Goal: Task Accomplishment & Management: Manage account settings

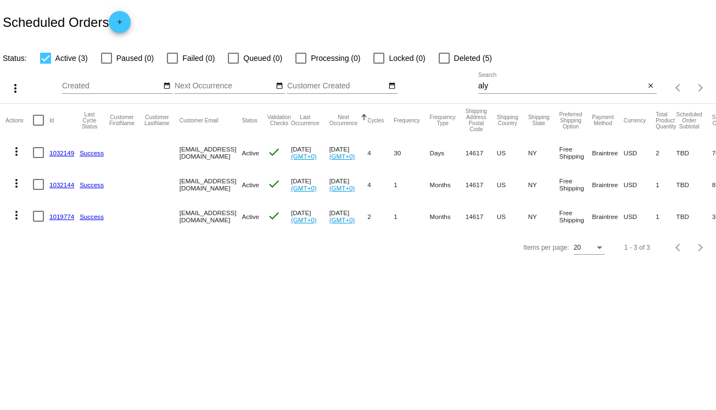
click at [59, 156] on mat-cell "1032149" at bounding box center [64, 153] width 30 height 32
click at [62, 150] on link "1032149" at bounding box center [61, 152] width 25 height 7
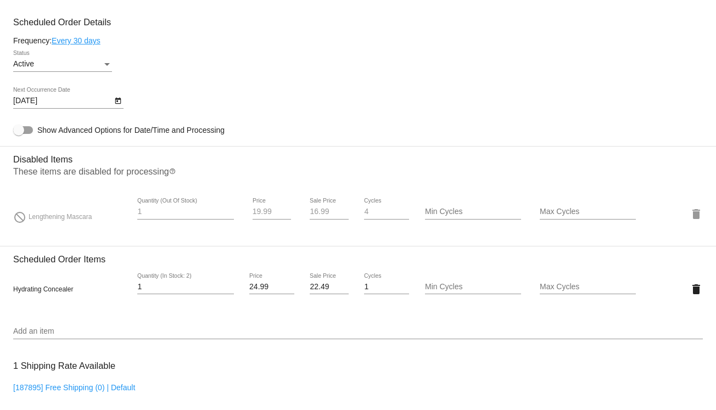
scroll to position [549, 0]
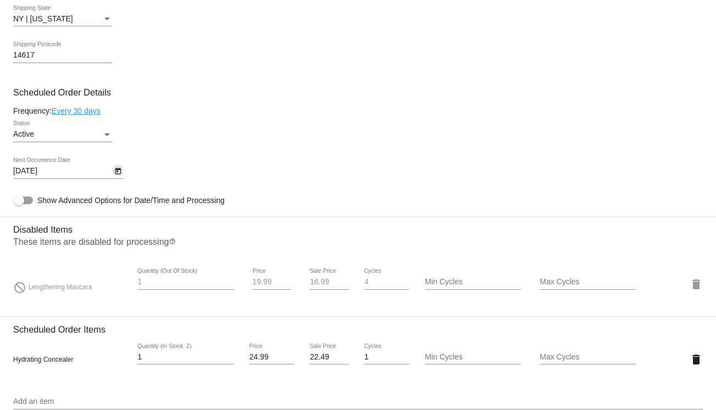
click at [119, 173] on icon "Open calendar" at bounding box center [118, 171] width 8 height 13
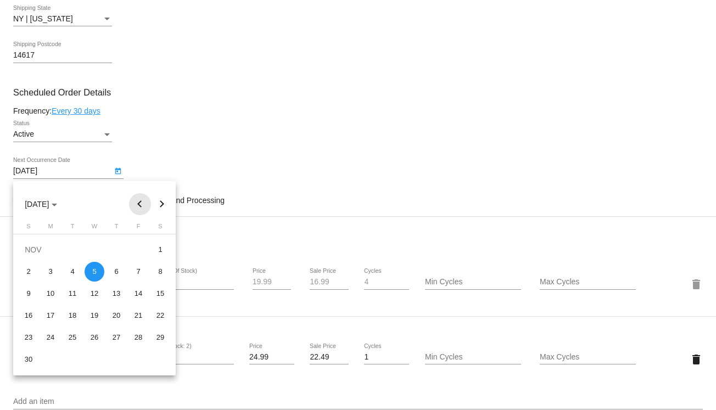
click at [143, 204] on button "Previous month" at bounding box center [140, 204] width 22 height 22
click at [54, 266] on div "1" at bounding box center [51, 272] width 20 height 20
type input "9/1/2025"
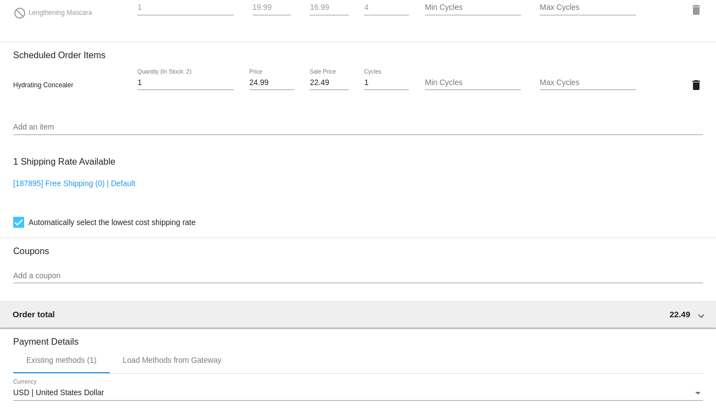
scroll to position [1024, 0]
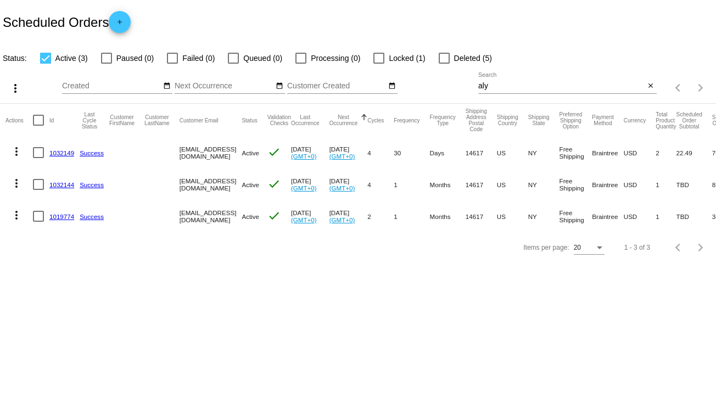
click at [64, 186] on link "1032144" at bounding box center [61, 184] width 25 height 7
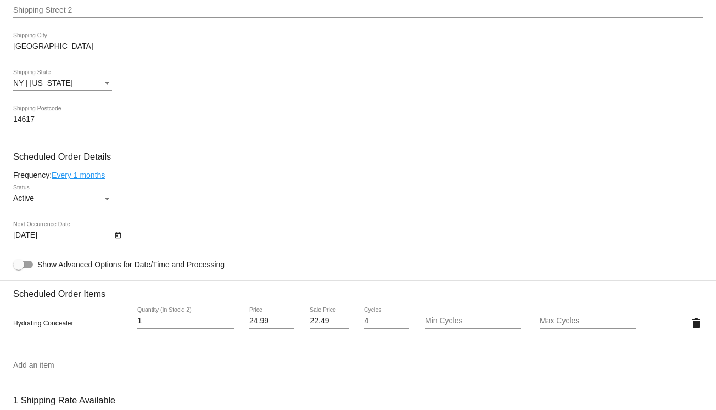
scroll to position [549, 0]
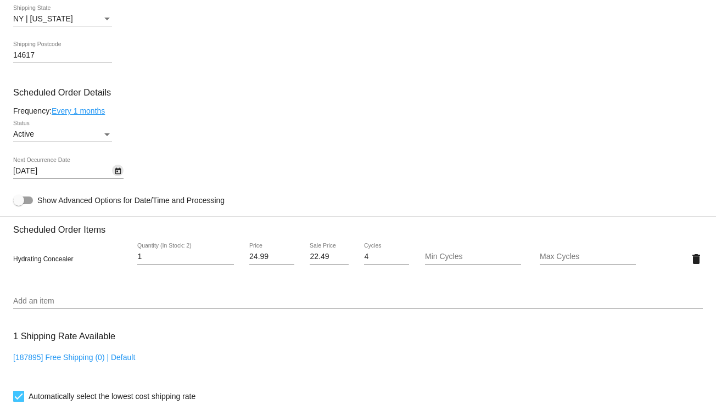
click at [116, 172] on icon "Open calendar" at bounding box center [118, 171] width 8 height 13
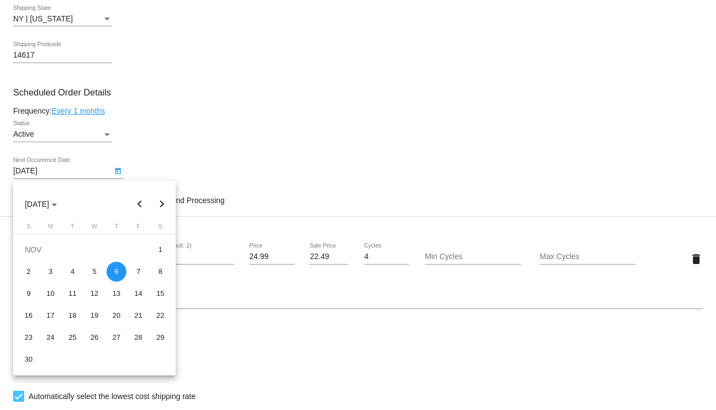
click at [139, 203] on button "Previous month" at bounding box center [140, 204] width 22 height 22
click at [137, 202] on button "Previous month" at bounding box center [140, 204] width 22 height 22
drag, startPoint x: 55, startPoint y: 269, endPoint x: 93, endPoint y: 247, distance: 44.1
click at [55, 269] on div "1" at bounding box center [51, 272] width 20 height 20
type input "9/1/2025"
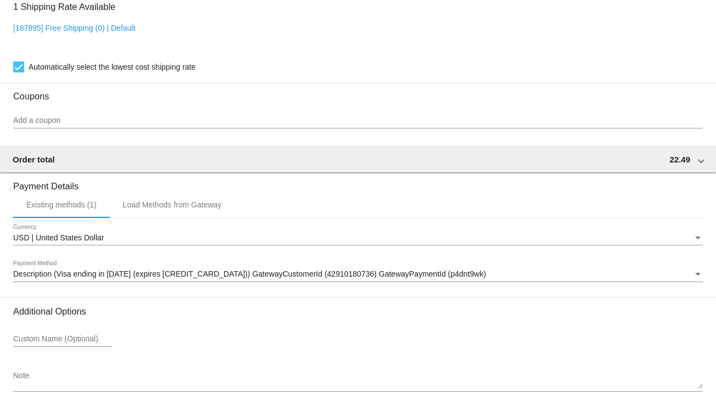
scroll to position [924, 0]
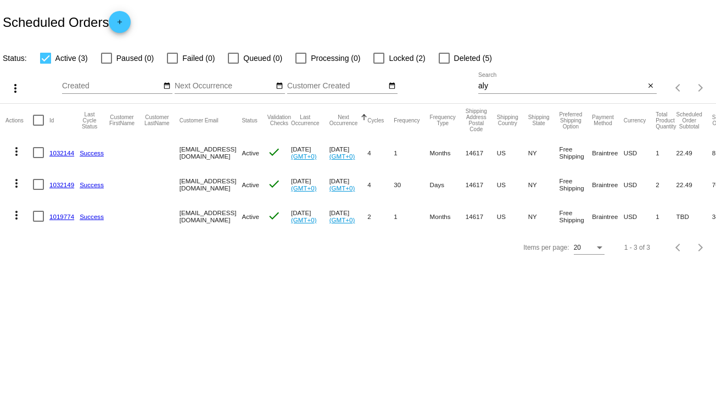
click at [55, 218] on link "1019774" at bounding box center [61, 216] width 25 height 7
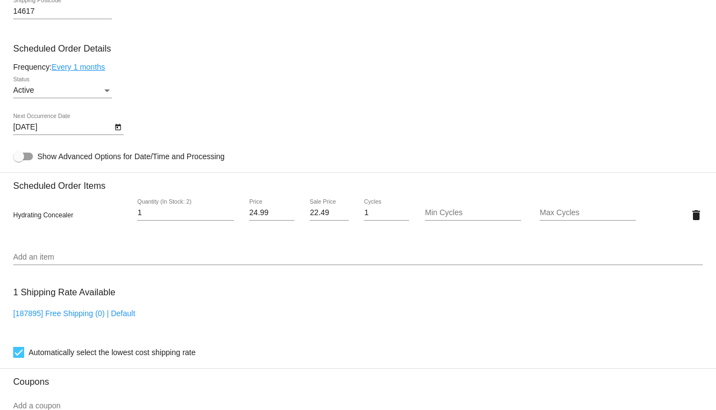
scroll to position [604, 0]
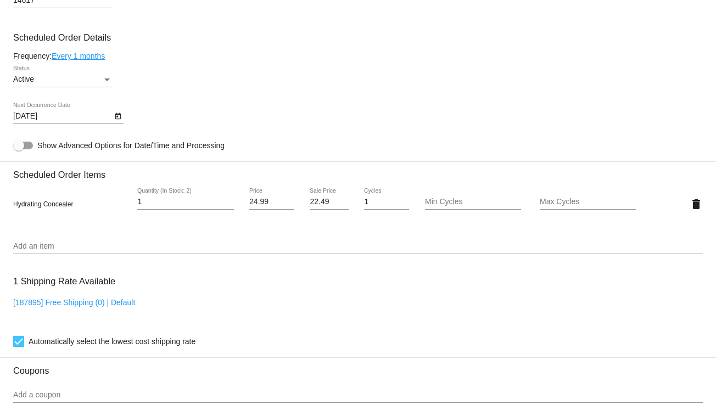
click at [117, 121] on icon "Open calendar" at bounding box center [118, 116] width 8 height 13
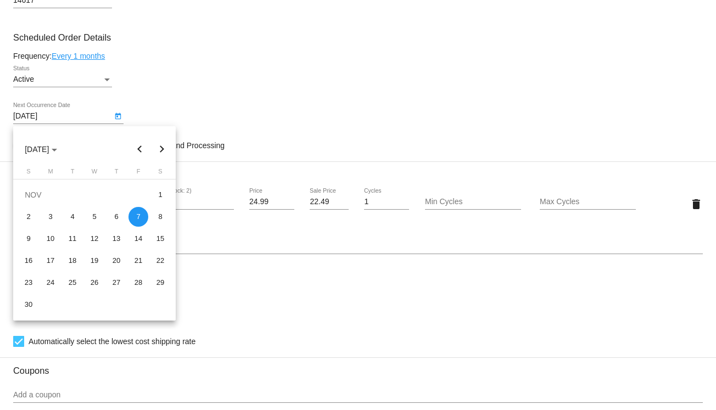
click at [132, 152] on button "Previous month" at bounding box center [140, 149] width 22 height 22
click at [131, 151] on button "Previous month" at bounding box center [140, 149] width 22 height 22
click at [46, 215] on div "1" at bounding box center [51, 217] width 20 height 20
type input "[DATE]"
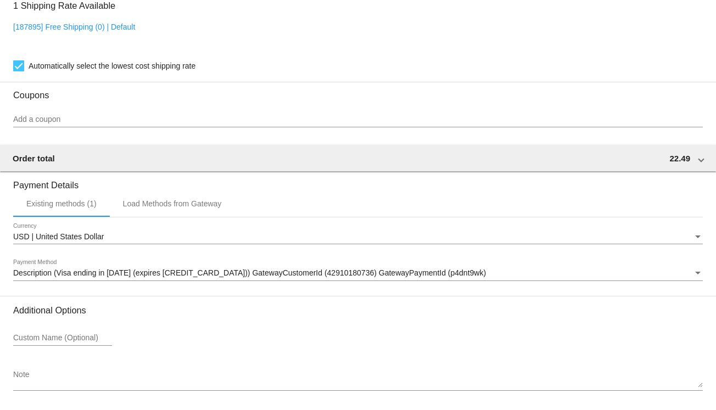
scroll to position [924, 0]
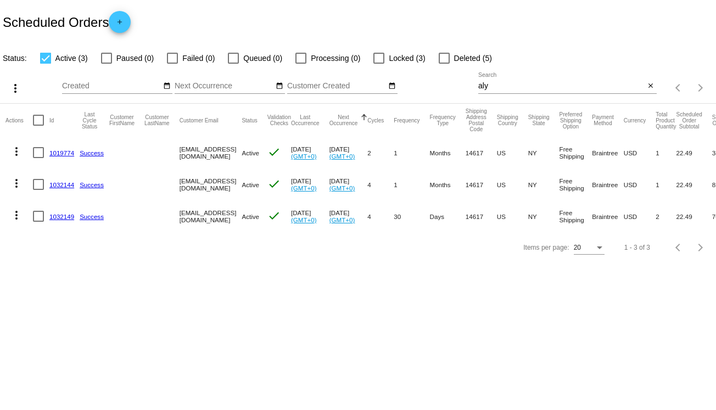
click at [406, 60] on span "Locked (3)" at bounding box center [407, 58] width 36 height 13
click at [379, 64] on input "Locked (3)" at bounding box center [378, 64] width 1 height 1
click at [390, 55] on span "Locked (3)" at bounding box center [407, 58] width 36 height 13
click at [379, 64] on input "Locked (3)" at bounding box center [378, 64] width 1 height 1
checkbox input "false"
